Goal: Task Accomplishment & Management: Manage account settings

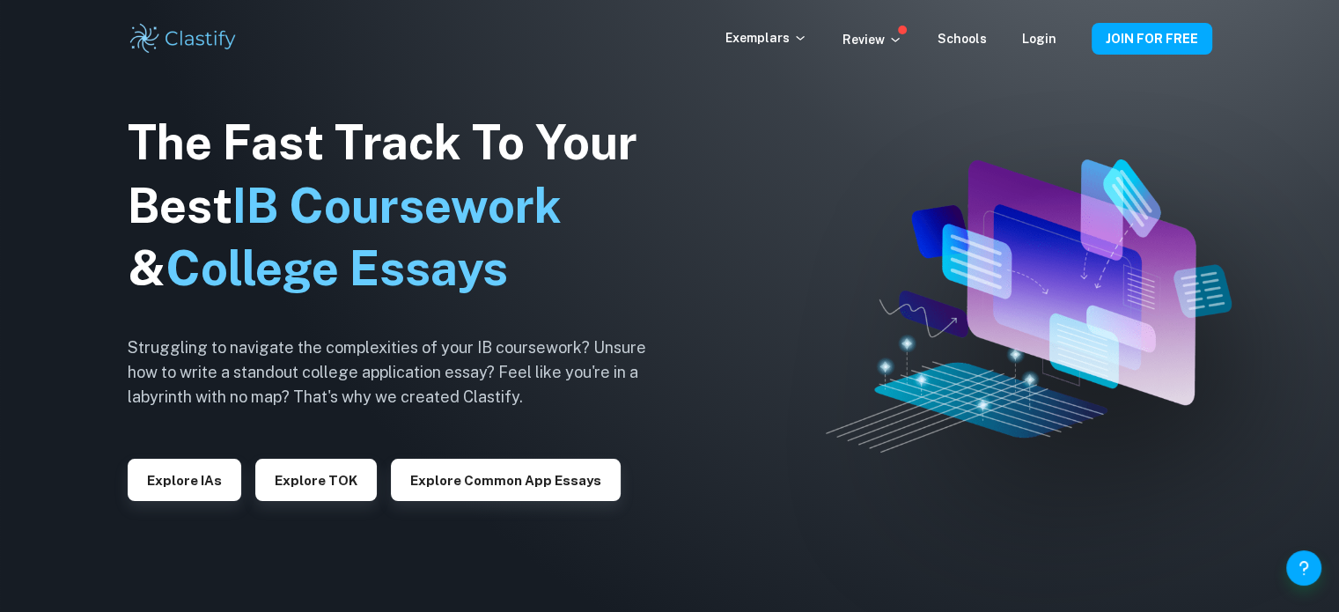
click at [896, 36] on icon at bounding box center [896, 40] width 14 height 14
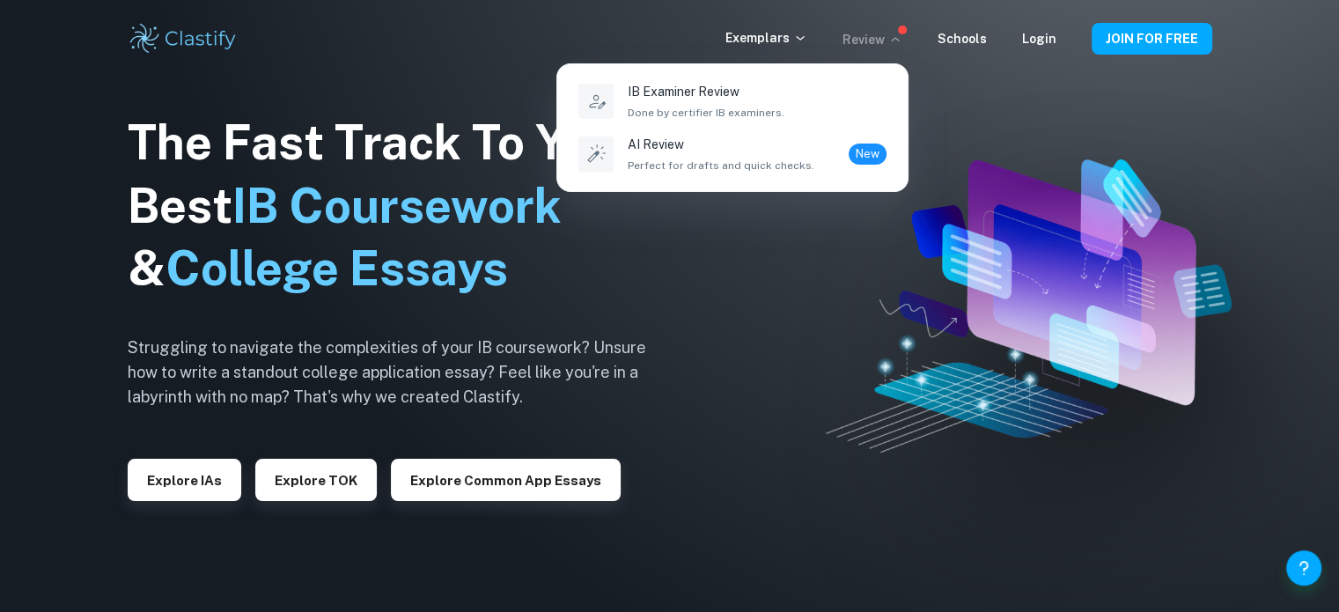
click at [1051, 31] on div at bounding box center [669, 306] width 1339 height 612
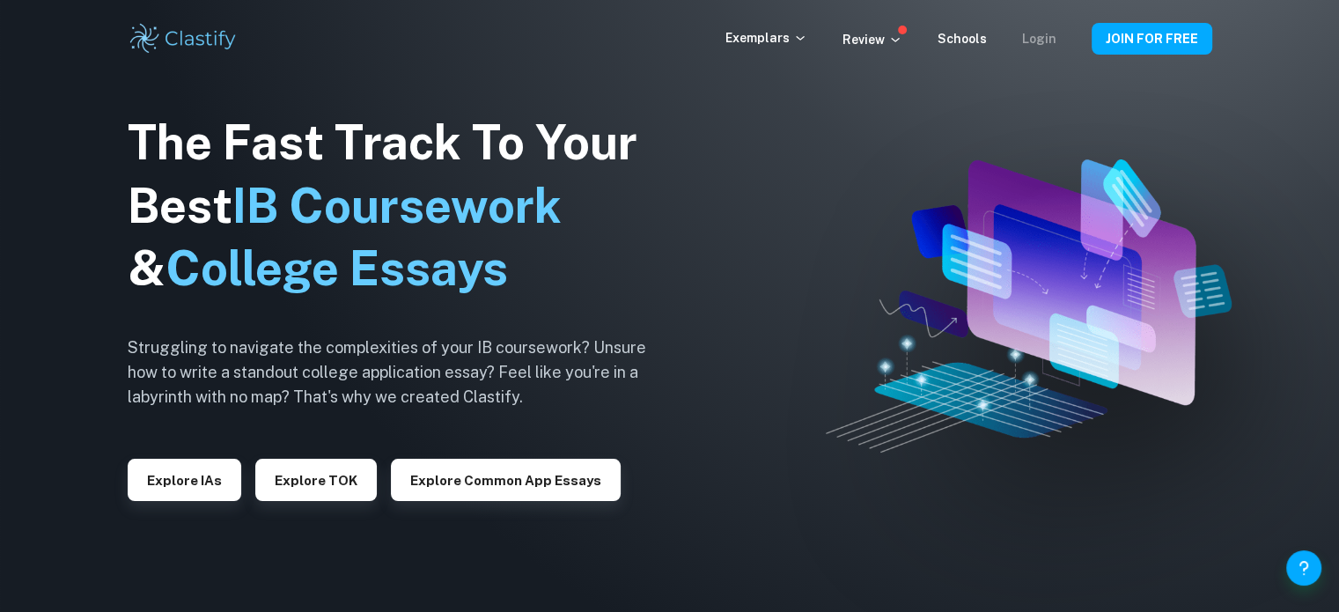
click at [1047, 35] on link "Login" at bounding box center [1039, 39] width 34 height 14
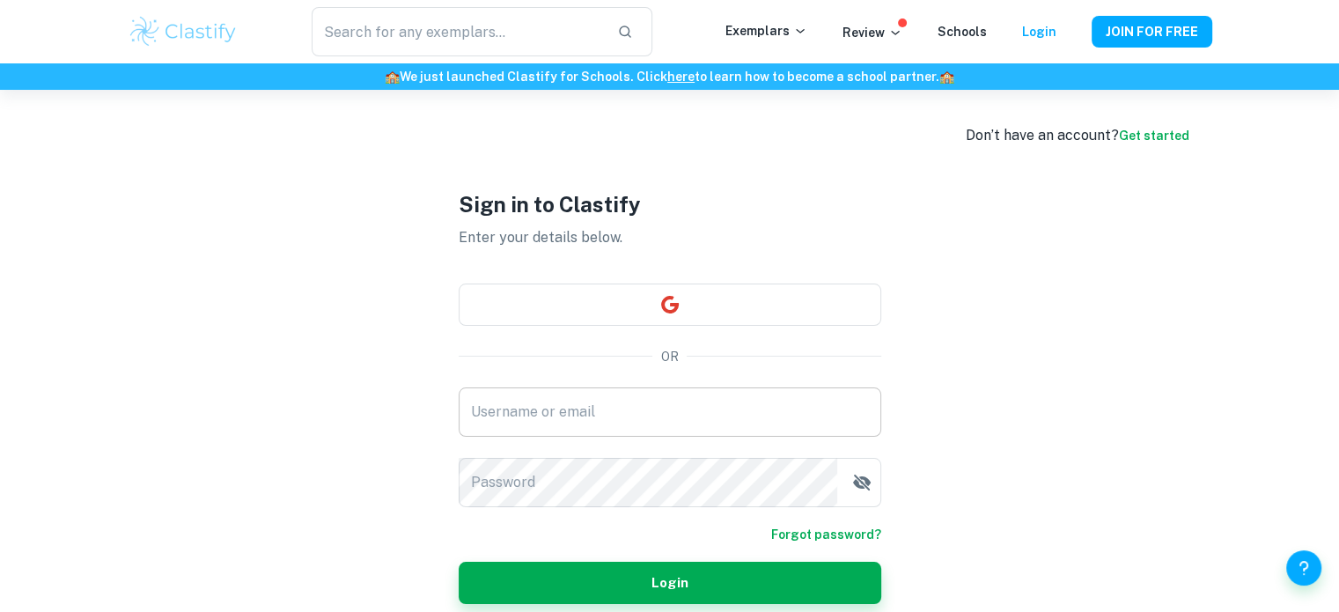
type input "[EMAIL_ADDRESS][DOMAIN_NAME]"
click at [588, 581] on button "Login" at bounding box center [670, 583] width 423 height 42
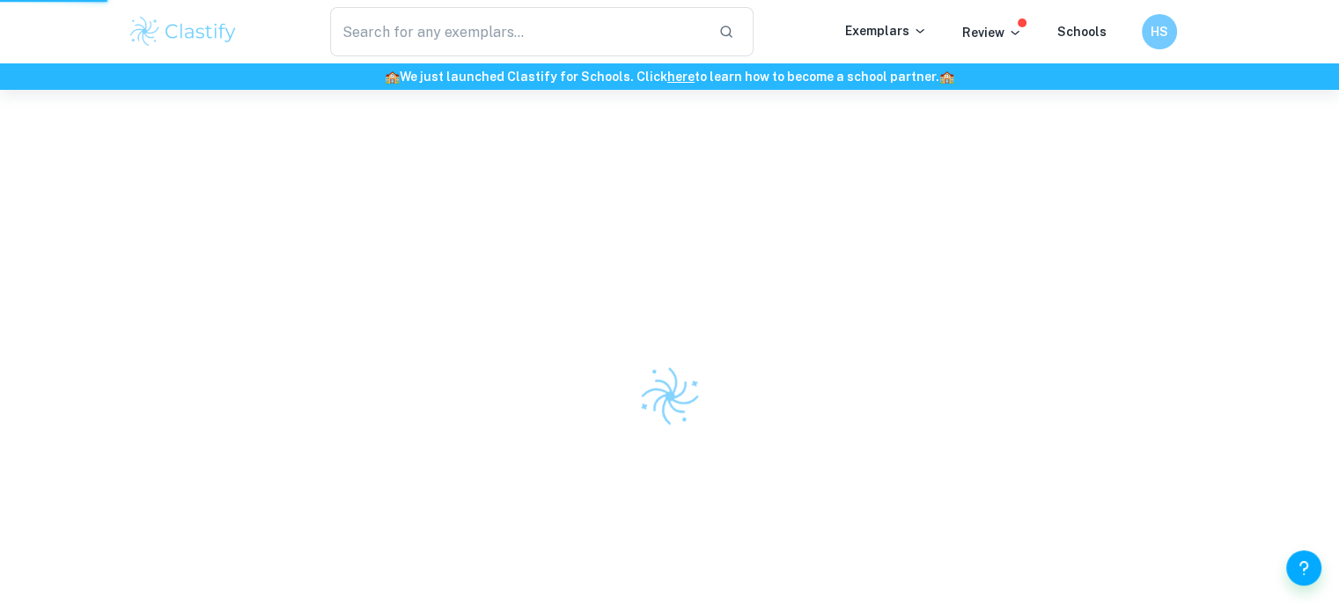
click at [860, 490] on div at bounding box center [669, 396] width 1339 height 612
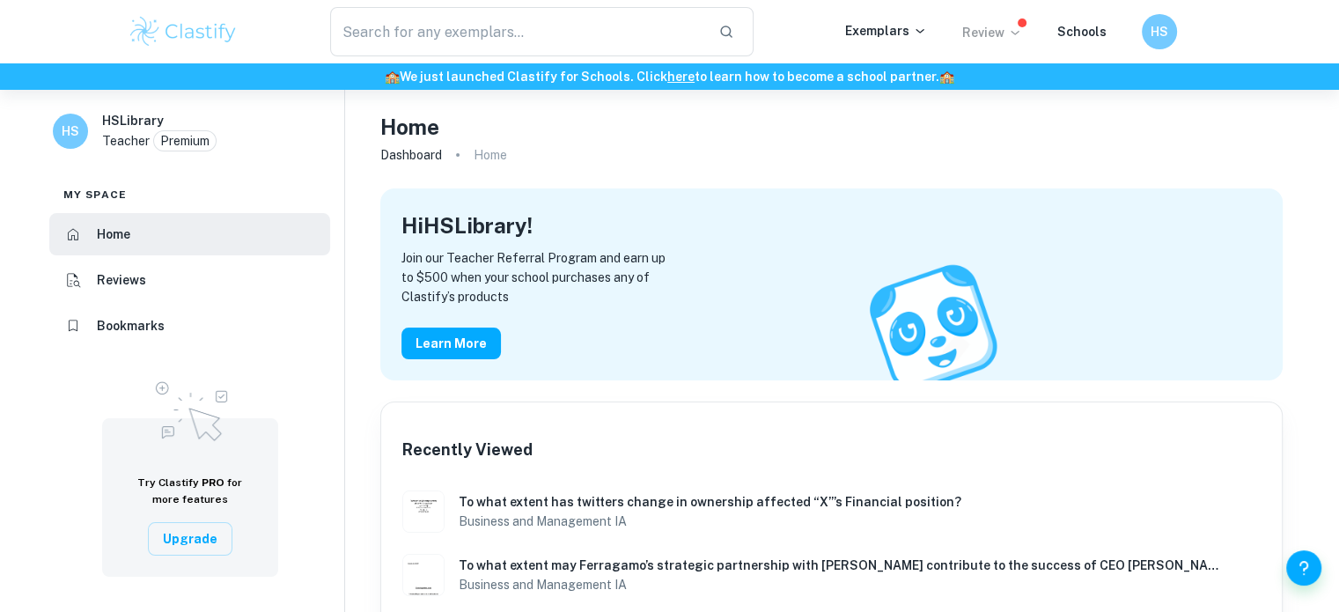
click at [1017, 27] on icon at bounding box center [1015, 33] width 14 height 14
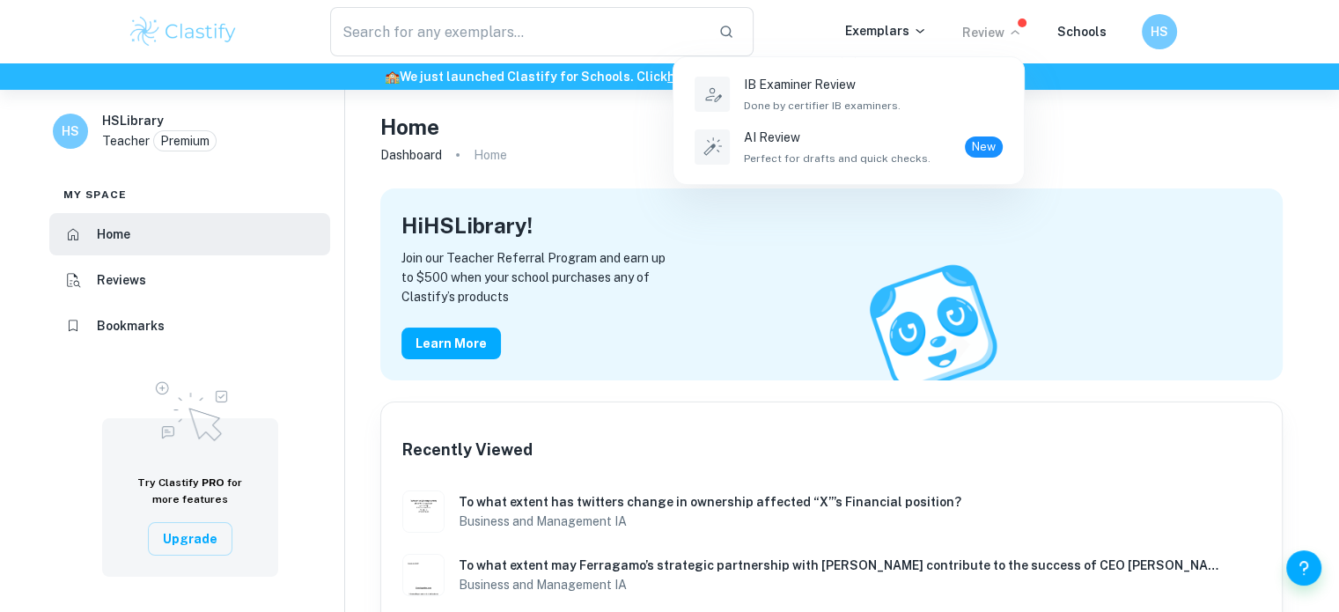
click at [1103, 139] on div at bounding box center [669, 306] width 1339 height 612
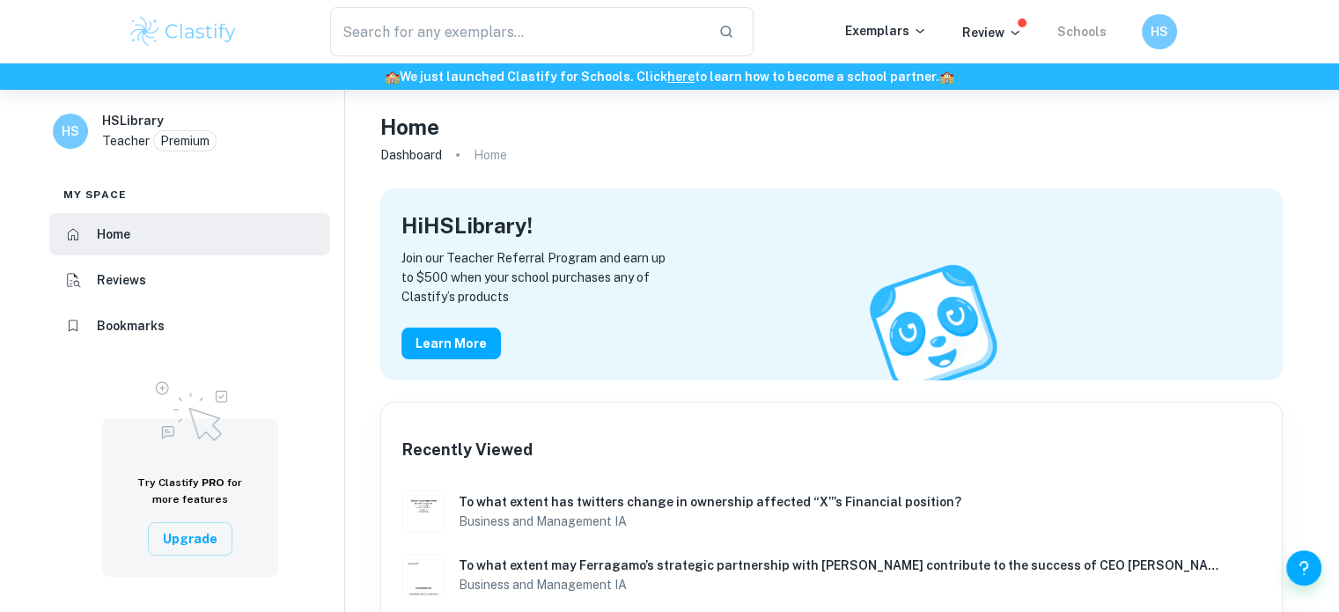
click at [1083, 30] on link "Schools" at bounding box center [1082, 32] width 49 height 14
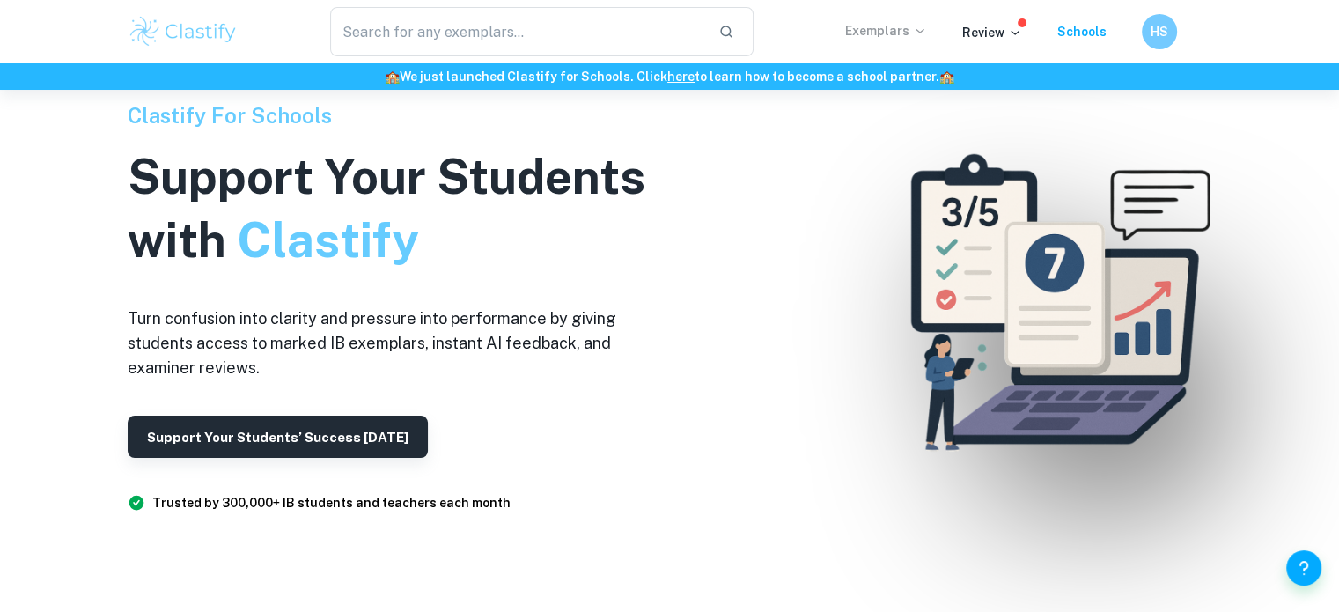
click at [867, 33] on p "Exemplars" at bounding box center [886, 30] width 82 height 19
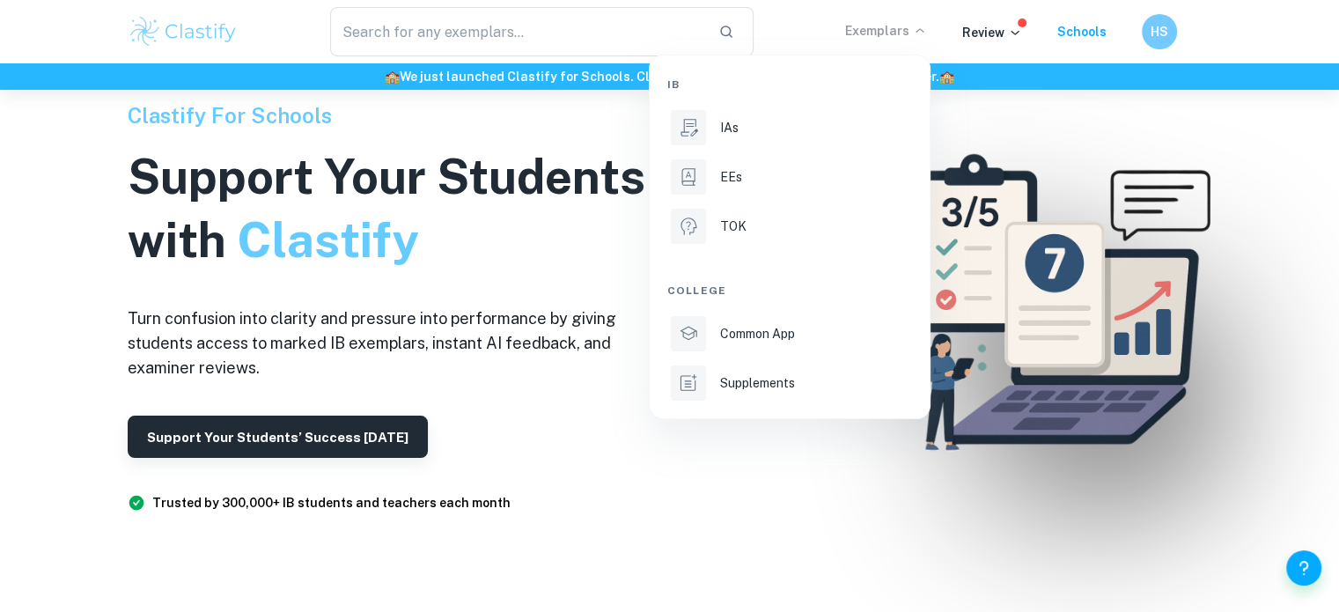
click at [1018, 31] on div at bounding box center [669, 306] width 1339 height 612
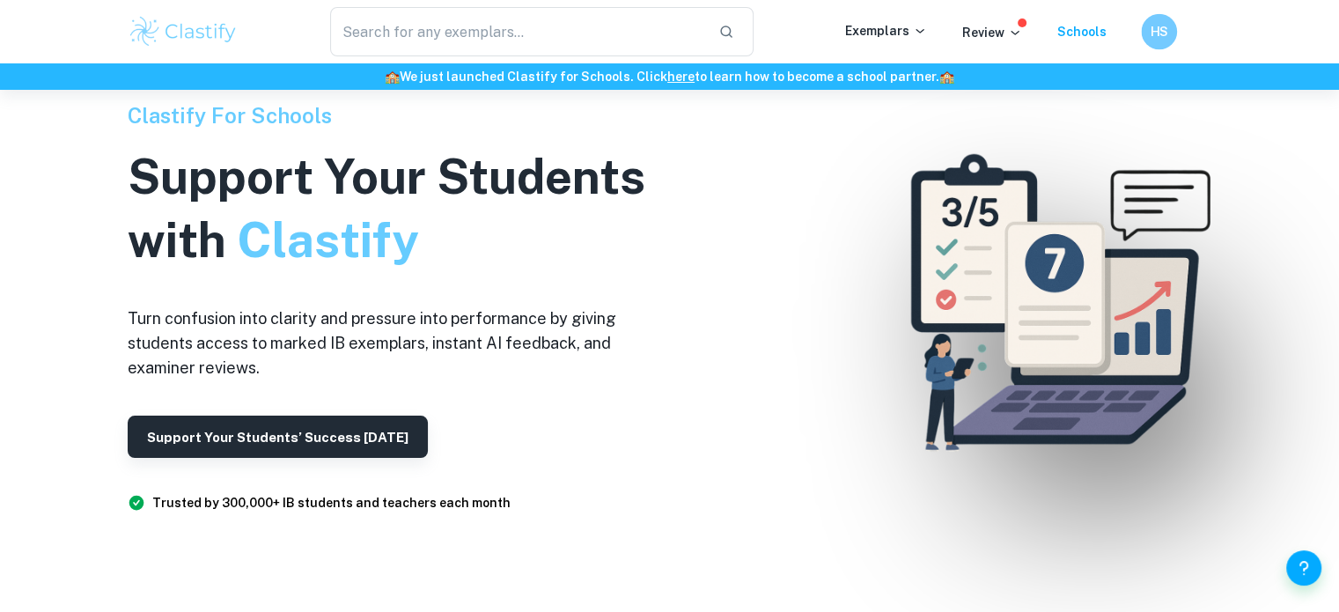
click at [1162, 34] on h6 "HS" at bounding box center [1158, 31] width 20 height 19
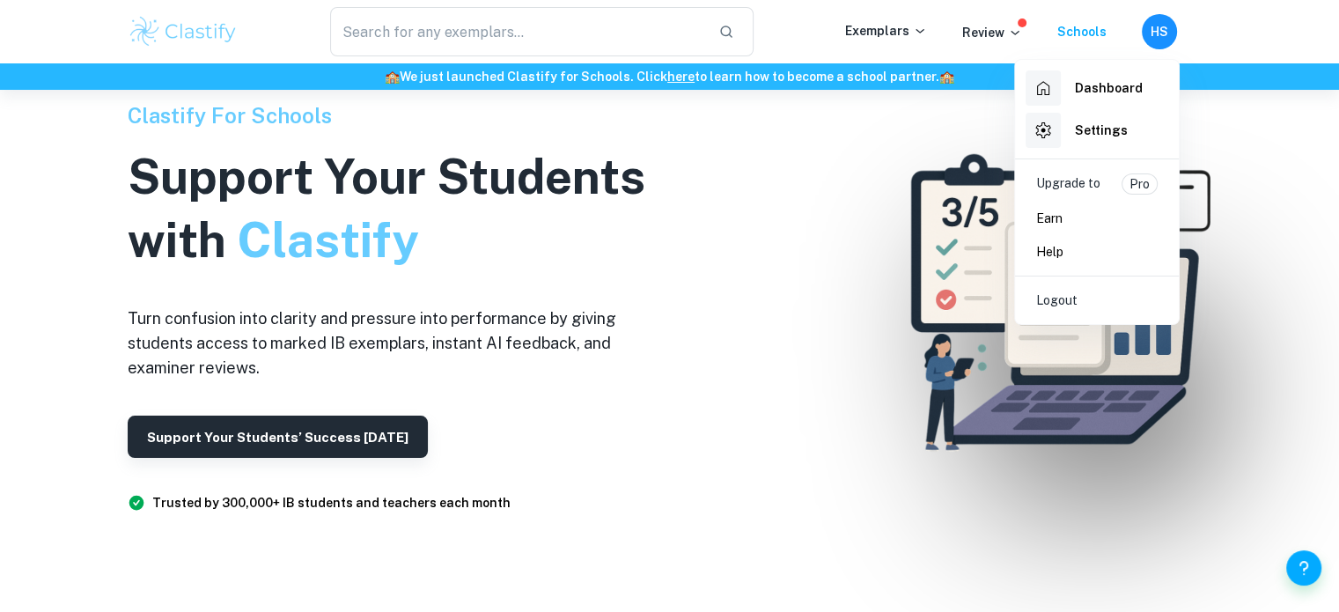
click at [1099, 92] on h6 "Dashboard" at bounding box center [1109, 87] width 68 height 19
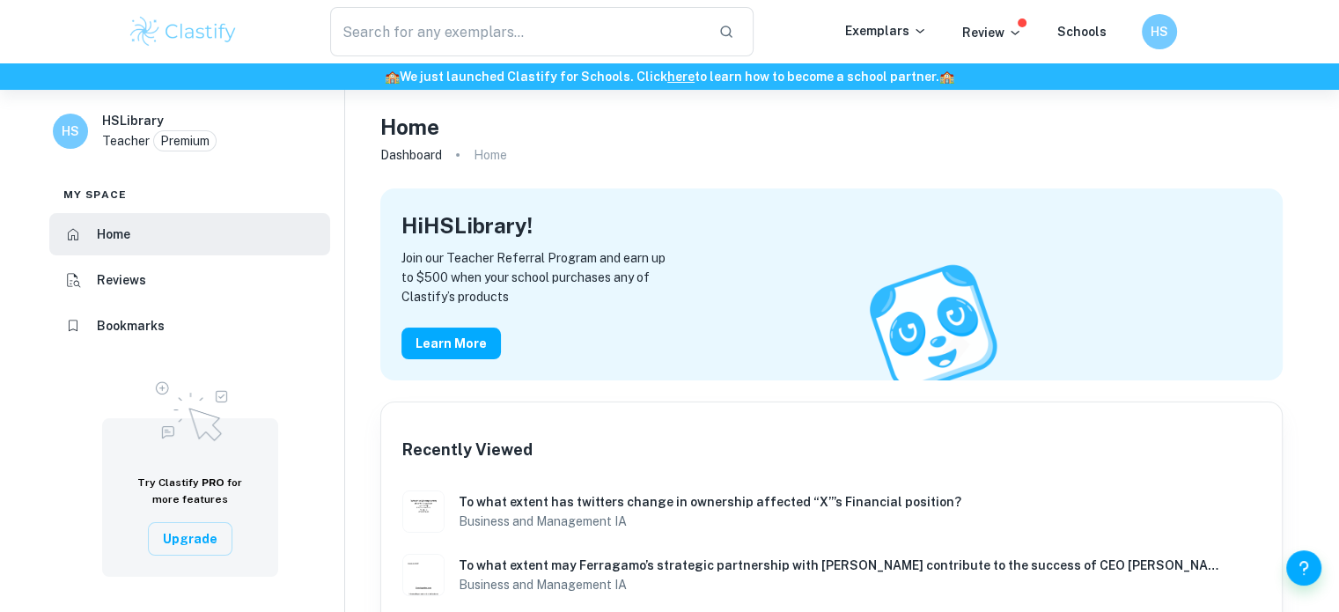
click at [124, 280] on h6 "Reviews" at bounding box center [121, 279] width 49 height 19
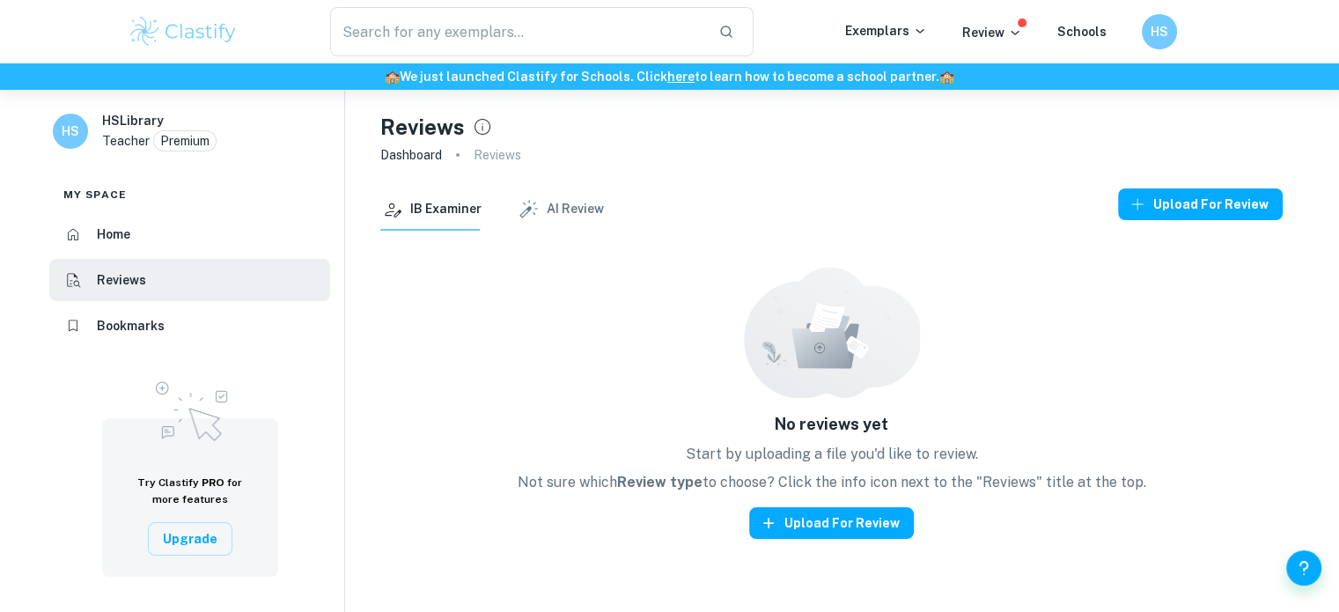
click at [123, 329] on h6 "Bookmarks" at bounding box center [131, 325] width 68 height 19
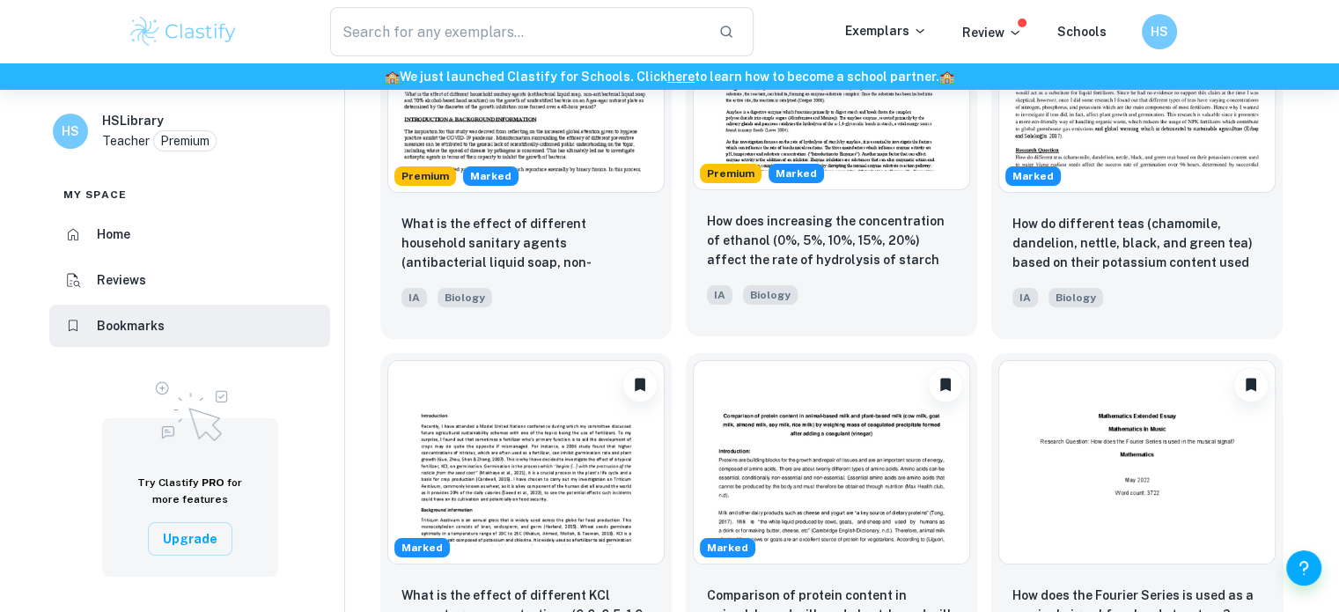
scroll to position [176, 0]
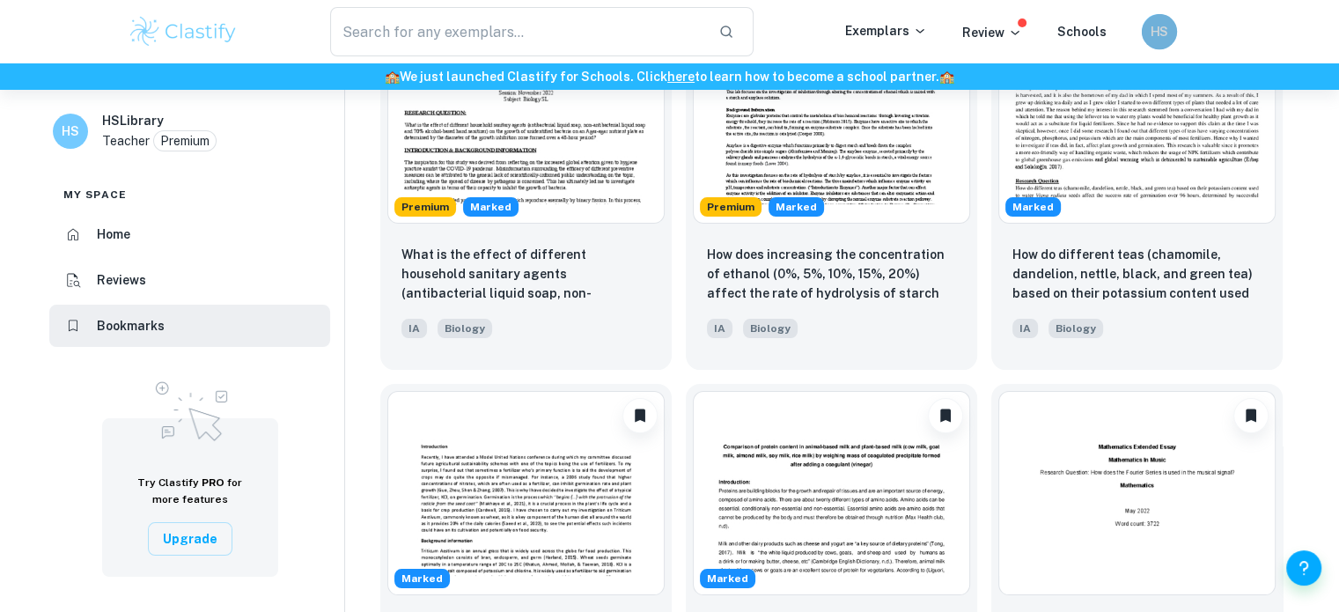
click at [1164, 35] on h6 "HS" at bounding box center [1159, 31] width 20 height 19
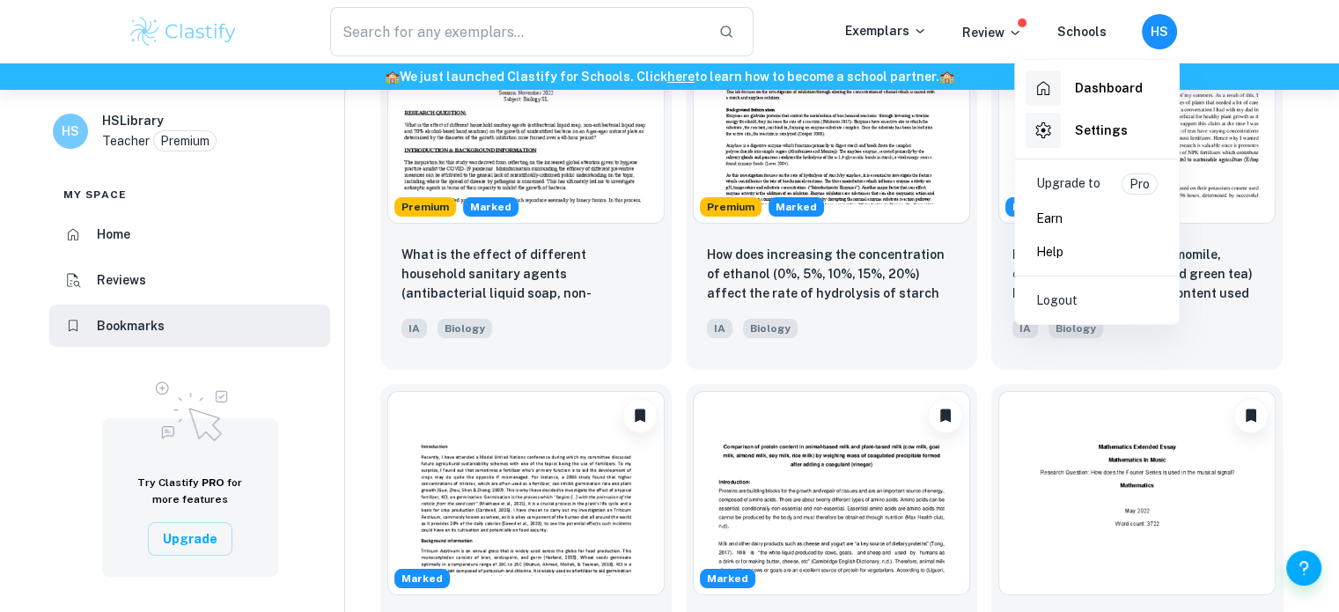
click at [1085, 182] on p "Upgrade to" at bounding box center [1069, 183] width 64 height 21
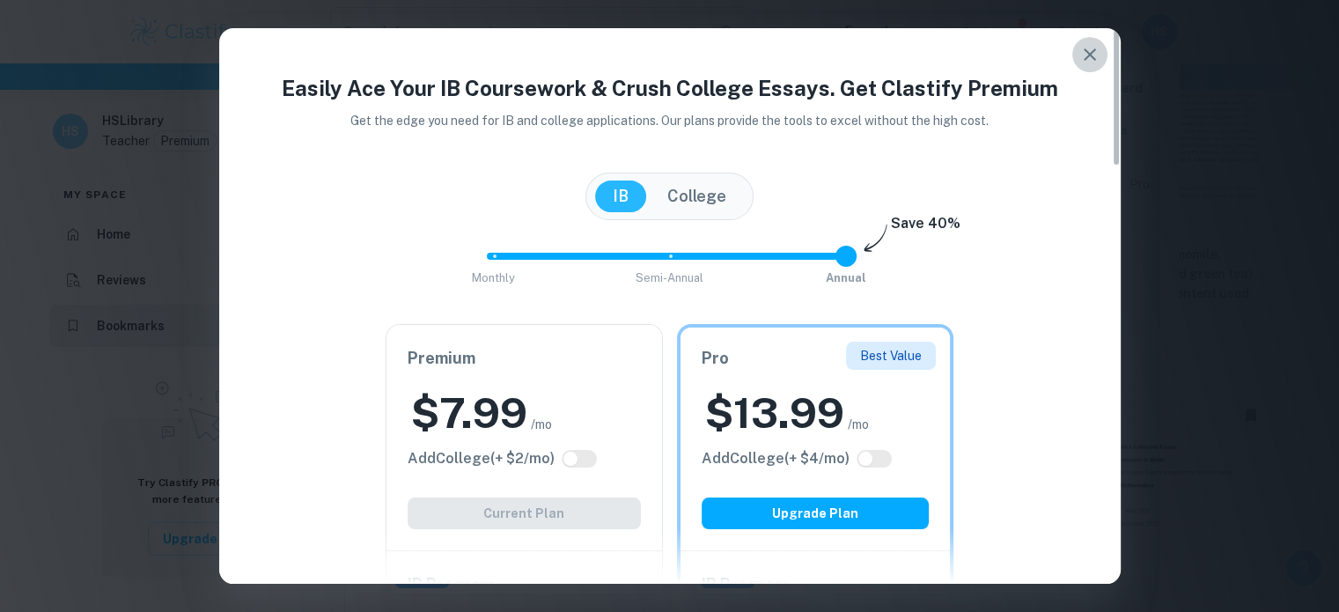
click at [1099, 57] on icon "button" at bounding box center [1090, 54] width 21 height 21
